Goal: Communication & Community: Participate in discussion

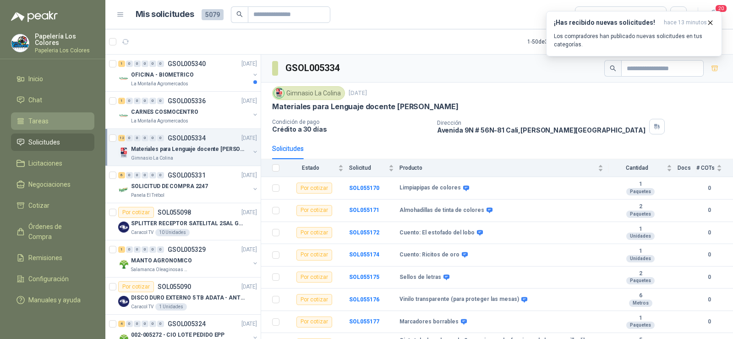
scroll to position [92, 0]
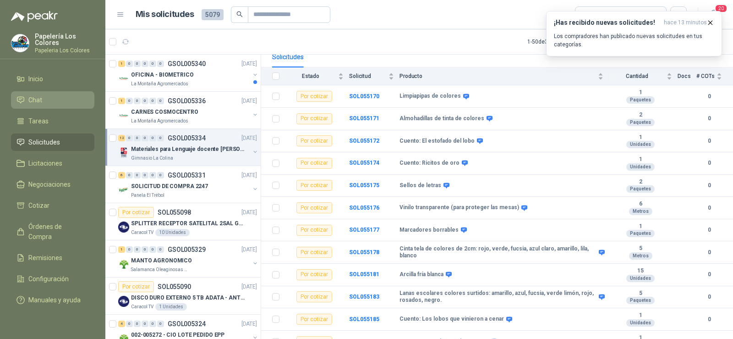
click at [35, 99] on span "Chat" at bounding box center [35, 100] width 14 height 10
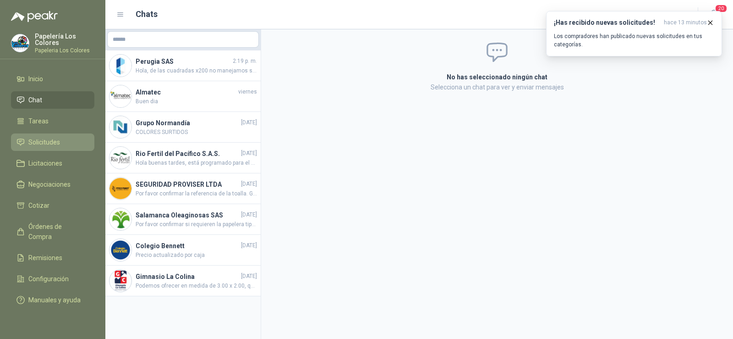
click at [38, 143] on span "Solicitudes" at bounding box center [44, 142] width 32 height 10
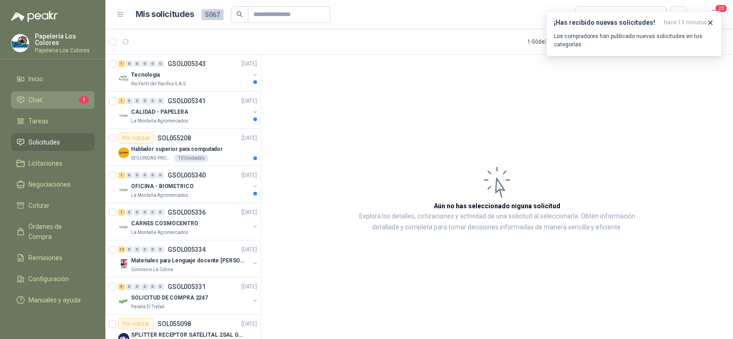
click at [32, 102] on span "Chat" at bounding box center [35, 100] width 14 height 10
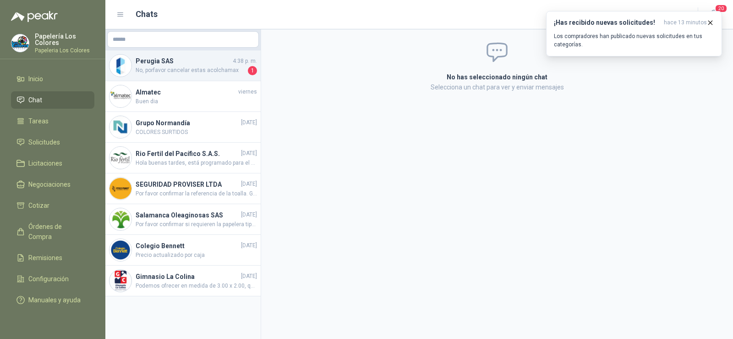
click at [165, 72] on span "No, porfavor cancelar estas acolchamax" at bounding box center [191, 70] width 110 height 9
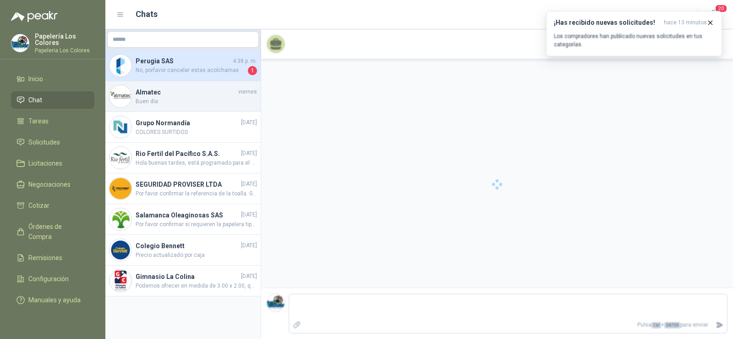
scroll to position [459, 0]
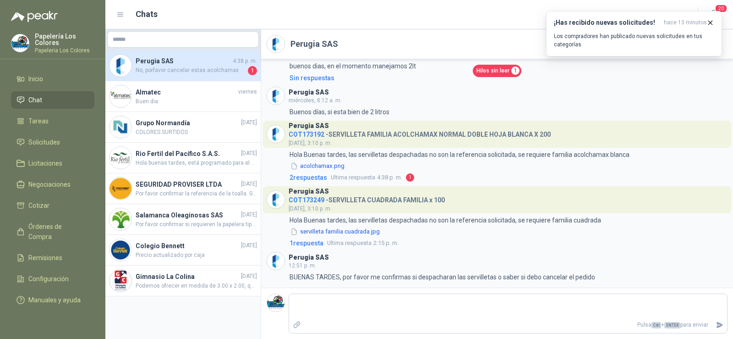
click at [489, 69] on span "Hilos sin leer" at bounding box center [493, 70] width 33 height 9
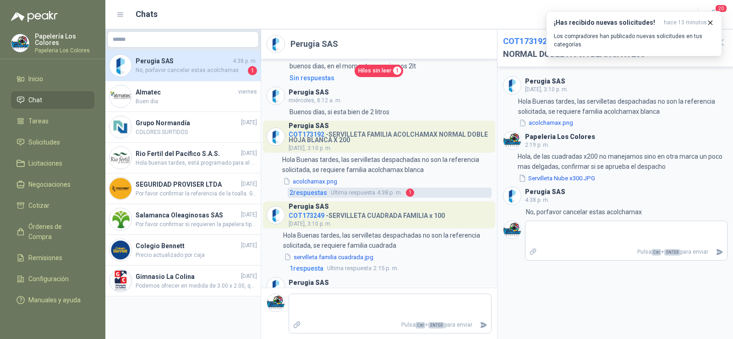
scroll to position [514, 0]
click at [318, 194] on span "2 respuesta s" at bounding box center [309, 193] width 38 height 10
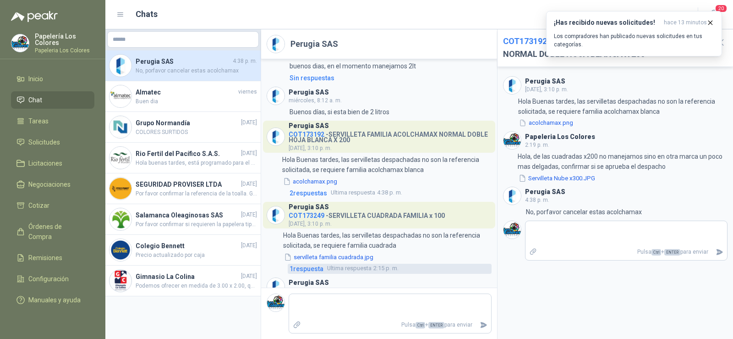
click at [317, 268] on span "1 respuesta" at bounding box center [307, 269] width 34 height 10
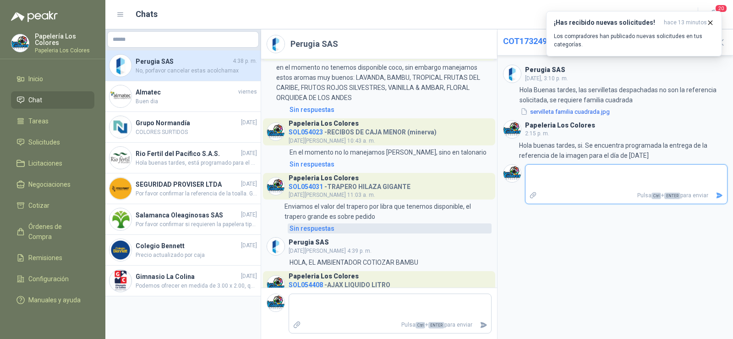
scroll to position [275, 0]
